Goal: Information Seeking & Learning: Learn about a topic

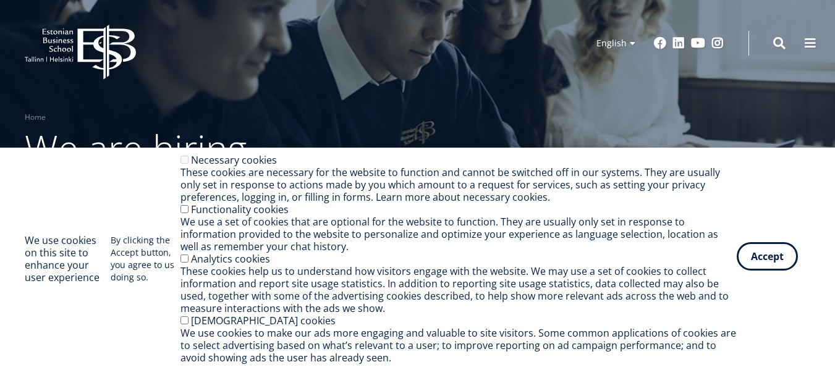
click at [762, 253] on button "Accept" at bounding box center [767, 256] width 61 height 28
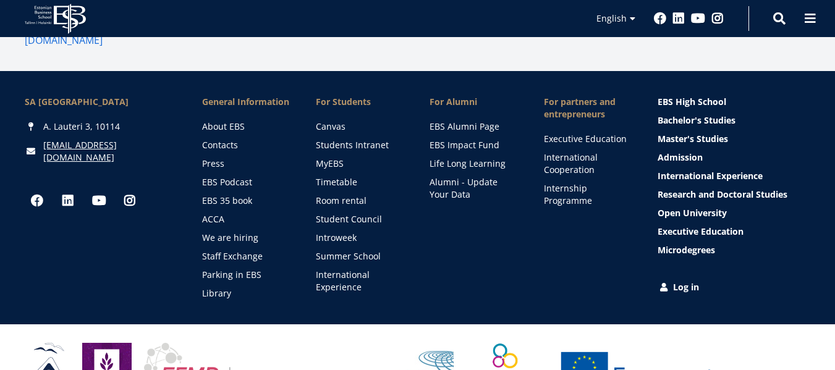
scroll to position [1397, 0]
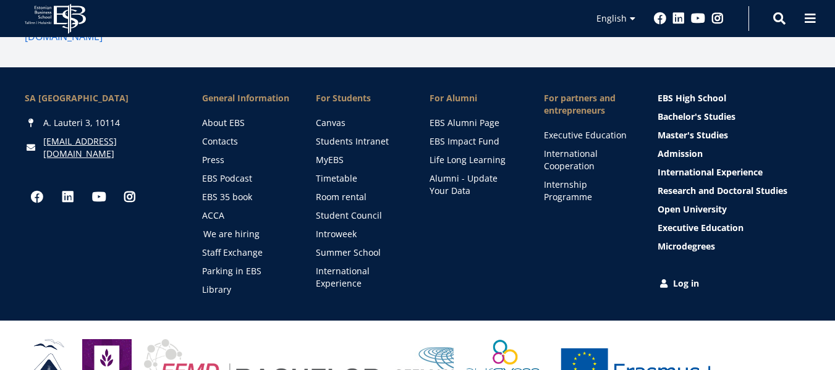
click at [214, 228] on link "We are hiring" at bounding box center [247, 234] width 89 height 12
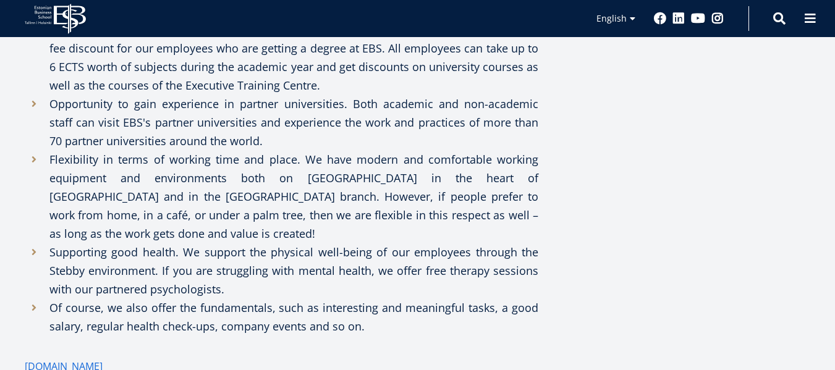
scroll to position [1088, 0]
